Goal: Book appointment/travel/reservation

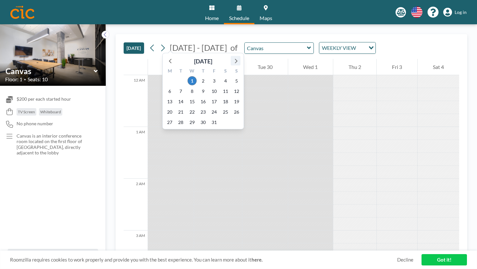
click at [231, 57] on icon at bounding box center [235, 61] width 8 height 8
click at [166, 57] on icon at bounding box center [170, 61] width 8 height 8
click at [198, 97] on span "13" at bounding box center [202, 101] width 9 height 9
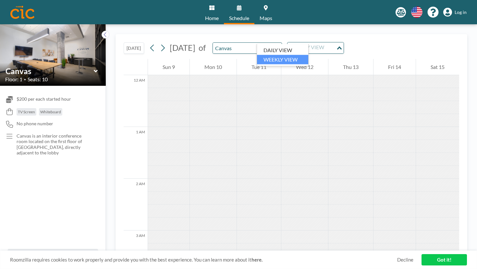
click at [287, 42] on div "WEEKLY VIEW" at bounding box center [311, 47] width 49 height 10
click at [271, 47] on li "DAILY VIEW" at bounding box center [282, 50] width 51 height 9
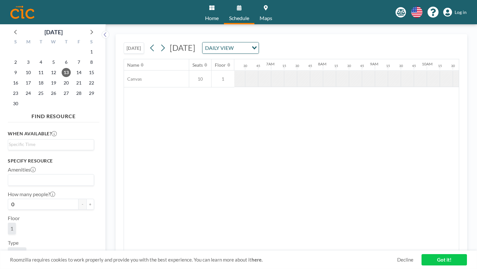
scroll to position [0, 327]
click at [375, 71] on div at bounding box center [381, 79] width 13 height 16
drag, startPoint x: 243, startPoint y: 64, endPoint x: 258, endPoint y: 64, distance: 14.9
click at [375, 71] on div at bounding box center [381, 79] width 13 height 16
click at [452, 71] on div at bounding box center [458, 79] width 13 height 16
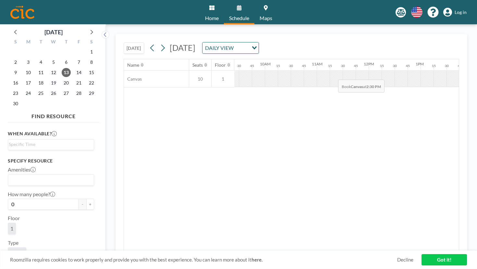
scroll to position [0, 495]
drag, startPoint x: 285, startPoint y: 65, endPoint x: 407, endPoint y: 67, distance: 122.0
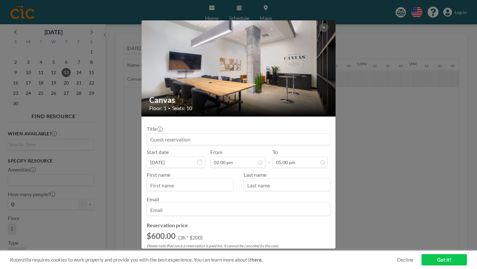
click at [366, 118] on div "Canvas Floor: 1 • Seats: 10 Title Start date [DATE] From 02:00 pm - To 05:00 pm…" at bounding box center [238, 134] width 477 height 269
